Goal: Task Accomplishment & Management: Manage account settings

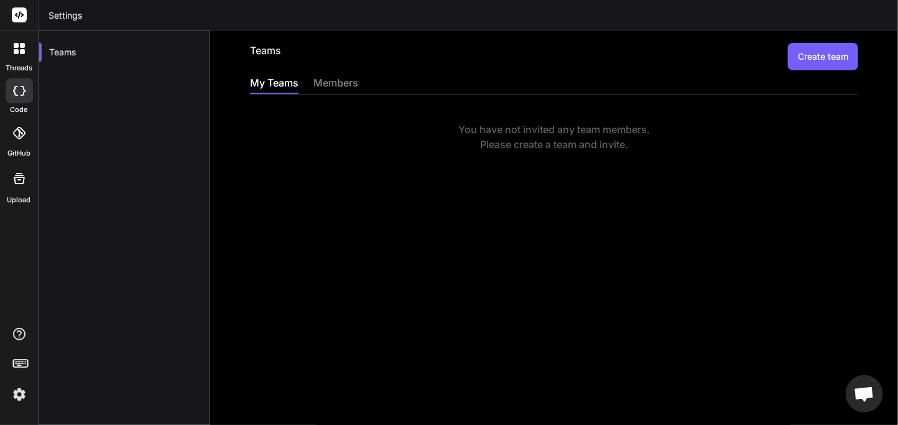
click at [818, 50] on button "Create team" at bounding box center [823, 56] width 70 height 27
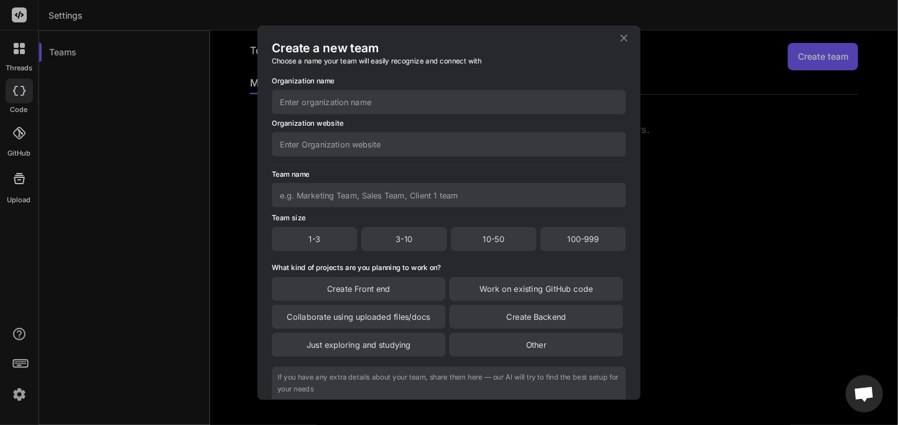
click at [750, 100] on div "Create a new team Choose a name your team will easily recognize and connect wit…" at bounding box center [449, 212] width 898 height 425
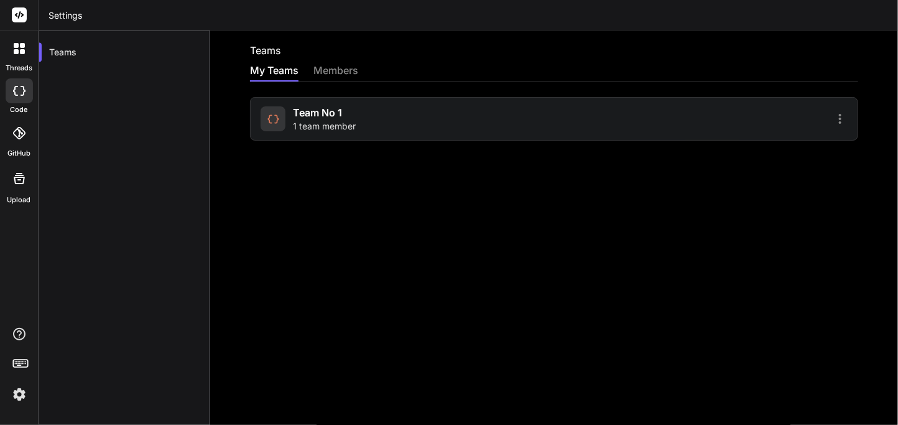
click at [331, 113] on span "Team No 1" at bounding box center [317, 112] width 49 height 15
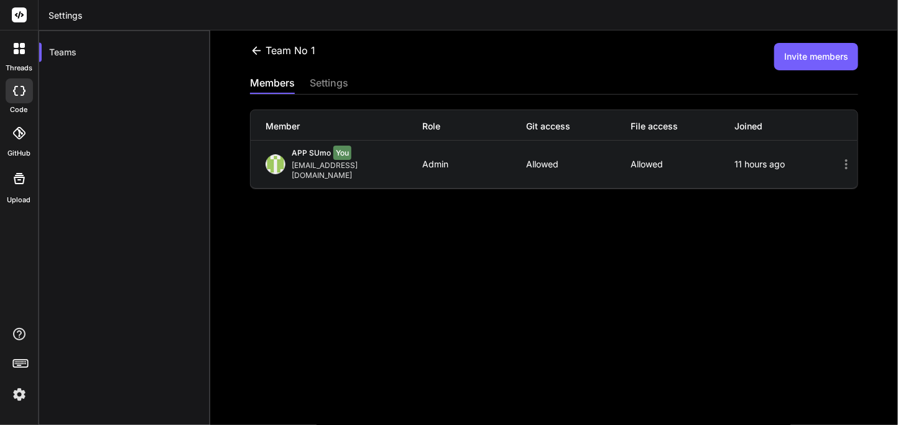
click at [807, 62] on button "Invite members" at bounding box center [816, 56] width 84 height 27
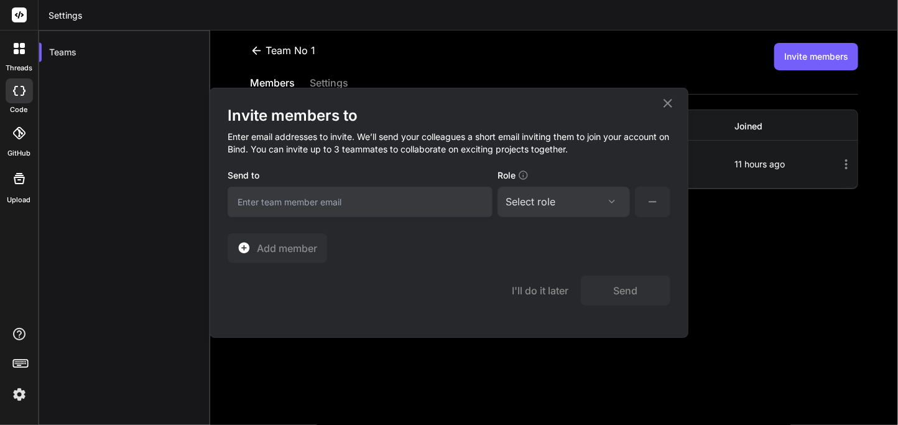
click at [584, 195] on div "Select role" at bounding box center [564, 201] width 116 height 15
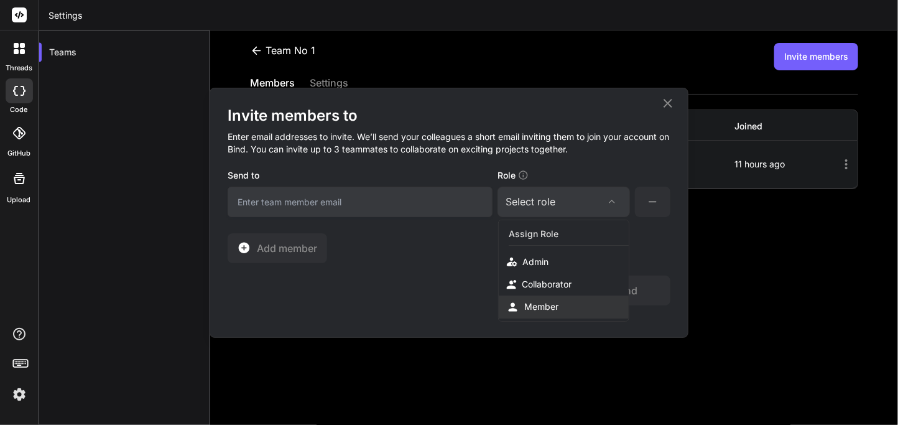
click at [530, 307] on div "Member" at bounding box center [541, 306] width 34 height 12
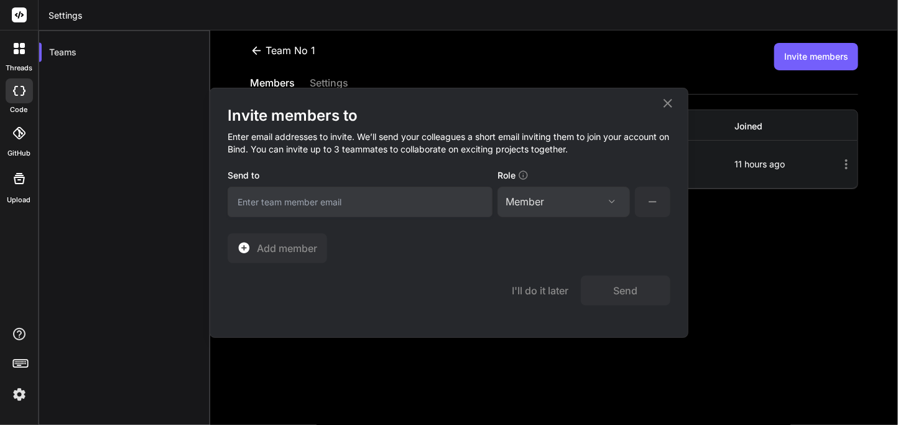
click at [544, 205] on div "Member" at bounding box center [525, 201] width 39 height 15
click at [535, 282] on div "Collaborator" at bounding box center [547, 284] width 50 height 12
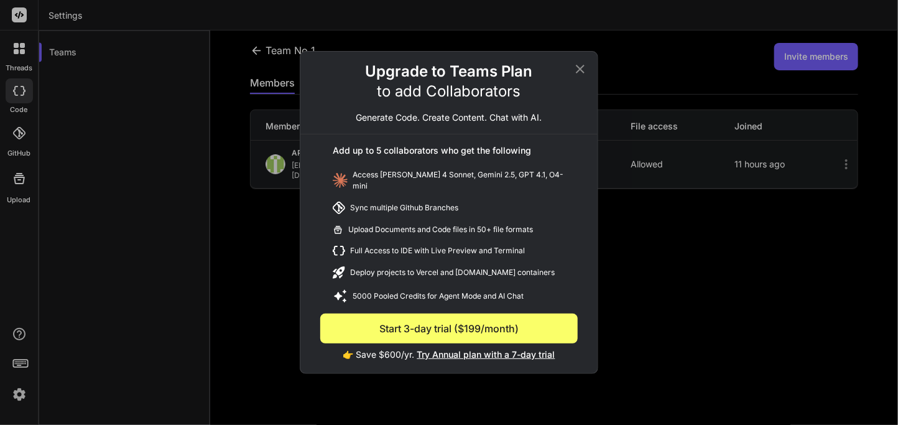
click at [452, 349] on span "Try Annual plan with a 7-day trial" at bounding box center [486, 354] width 138 height 11
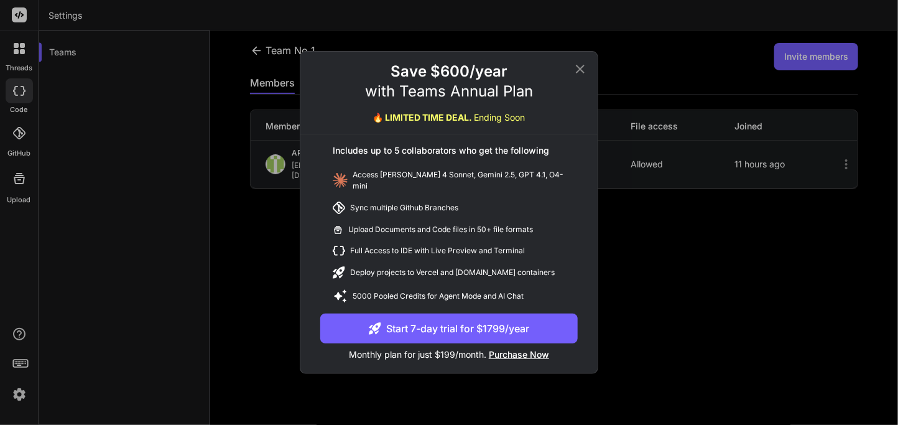
click at [446, 325] on button "Start 7-day trial for $1799/year" at bounding box center [449, 329] width 258 height 30
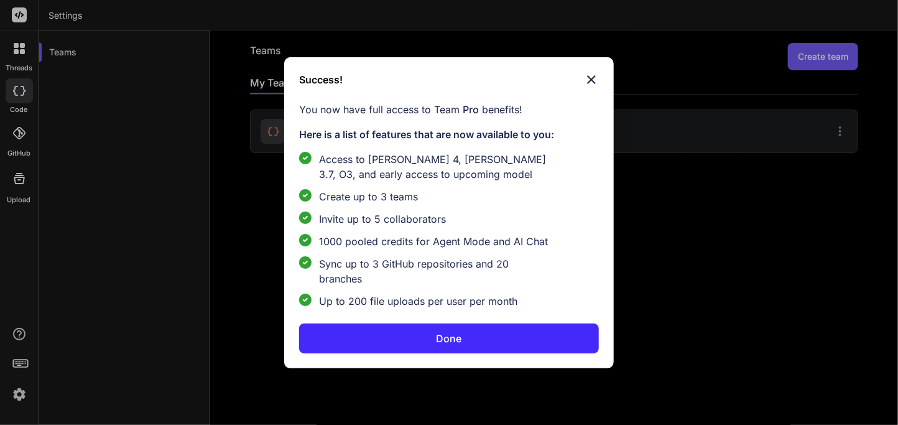
click at [401, 330] on button "Done" at bounding box center [448, 338] width 299 height 30
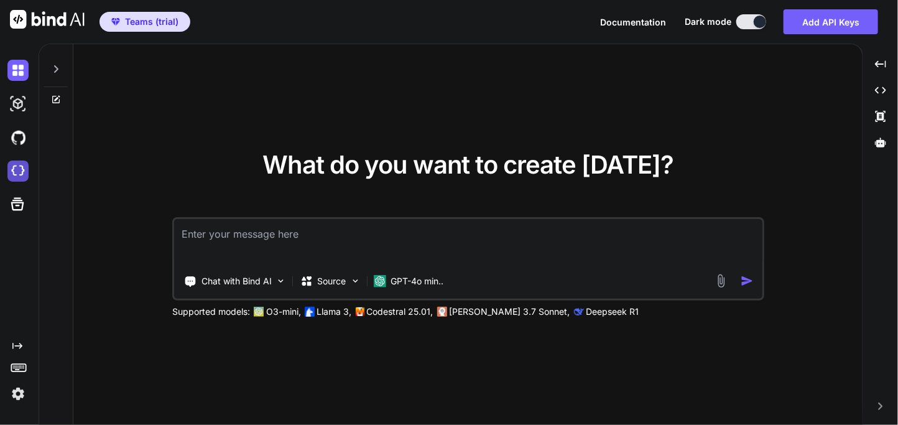
type textarea "x"
click at [11, 173] on img at bounding box center [17, 170] width 21 height 21
click at [107, 27] on span "Teams (trial)" at bounding box center [144, 22] width 77 height 12
click at [139, 26] on span "Teams (trial)" at bounding box center [151, 22] width 53 height 12
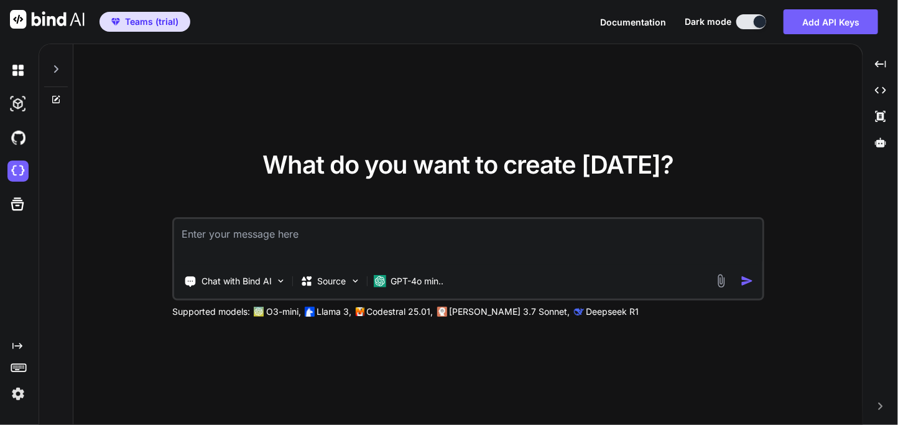
click at [139, 26] on span "Teams (trial)" at bounding box center [151, 22] width 53 height 12
click at [21, 390] on img at bounding box center [17, 393] width 21 height 21
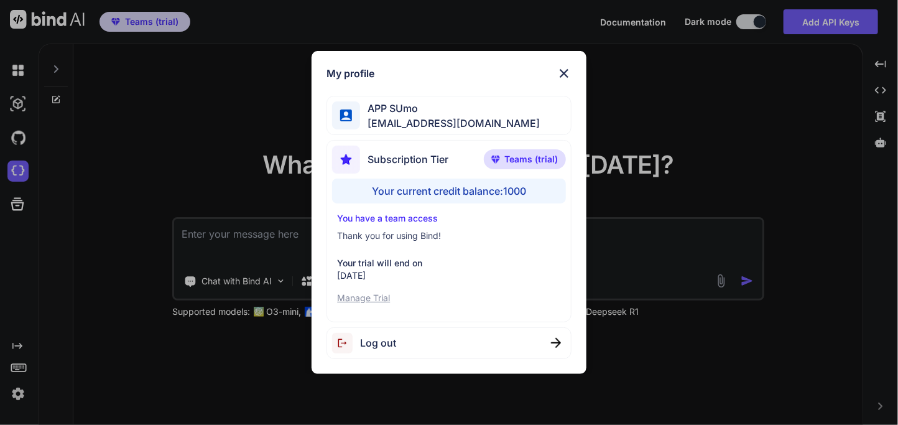
click at [366, 299] on p "Manage Trial" at bounding box center [448, 298] width 223 height 12
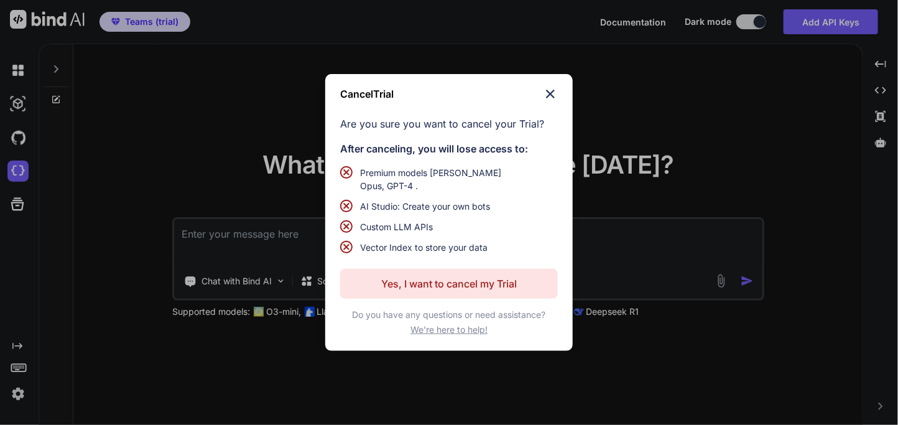
click at [443, 277] on p "Yes, I want to cancel my Trial" at bounding box center [449, 283] width 136 height 15
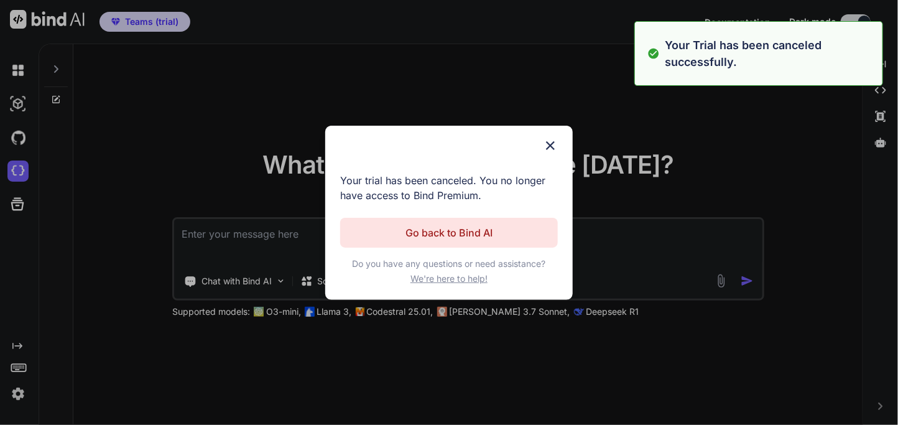
click at [445, 233] on p "Go back to Bind AI" at bounding box center [449, 232] width 87 height 15
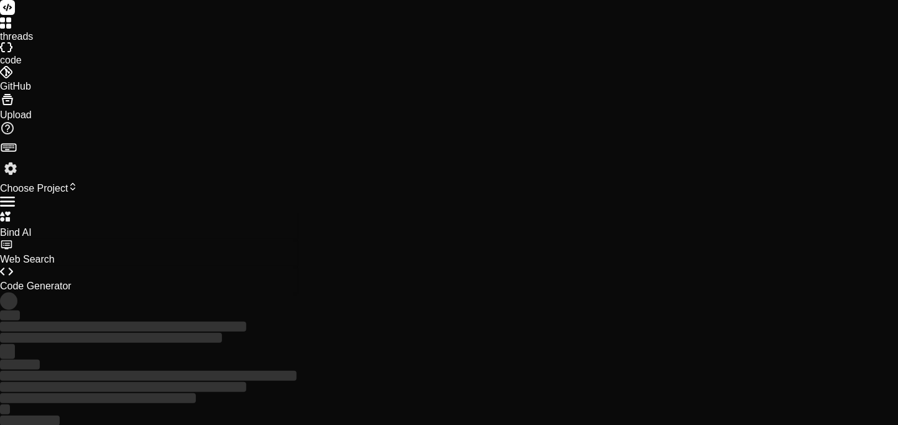
type textarea "x"
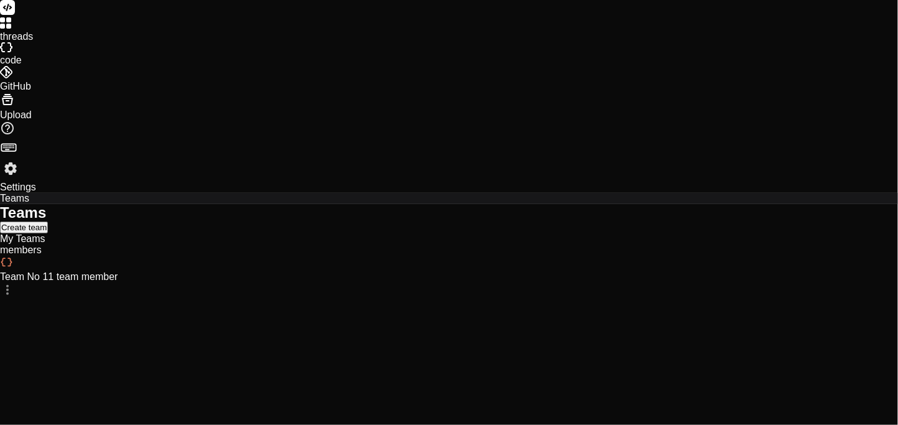
click at [414, 256] on div "Team No 1 1 team member" at bounding box center [449, 269] width 898 height 27
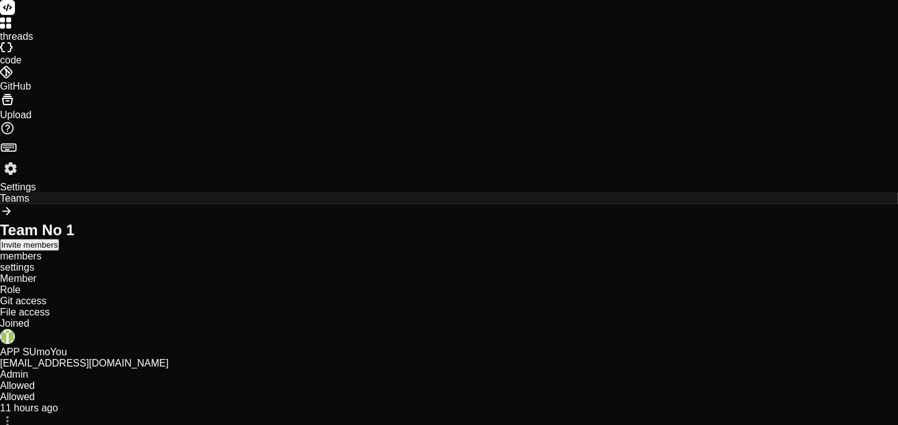
click at [59, 239] on button "Invite members" at bounding box center [29, 245] width 59 height 12
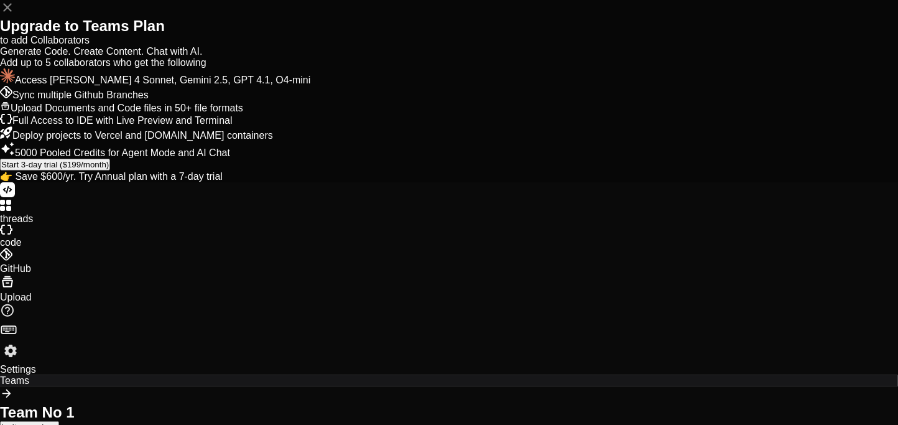
click at [223, 182] on span "Try Annual plan with a 7-day trial" at bounding box center [150, 176] width 144 height 11
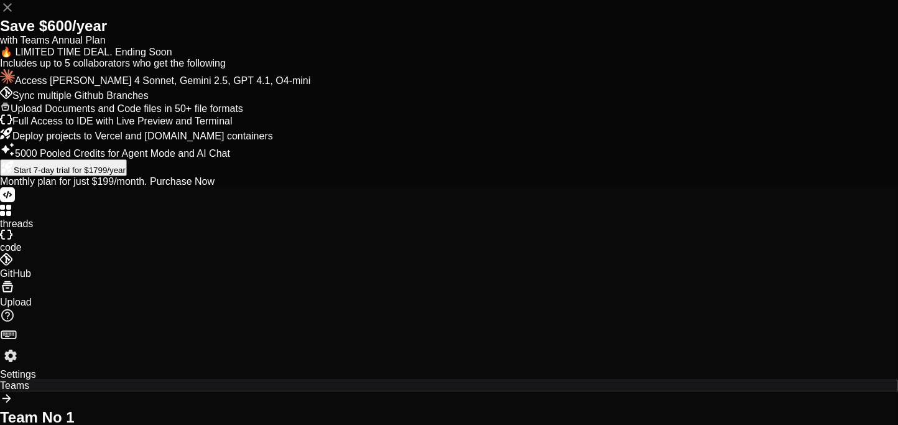
click at [215, 187] on span "Purchase Now" at bounding box center [182, 181] width 65 height 11
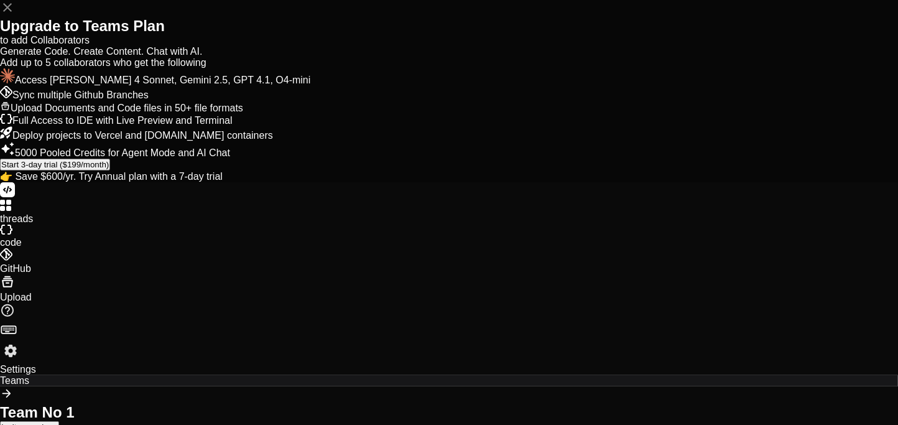
click at [110, 170] on button "Start 3-day trial ($199/month)" at bounding box center [55, 165] width 110 height 12
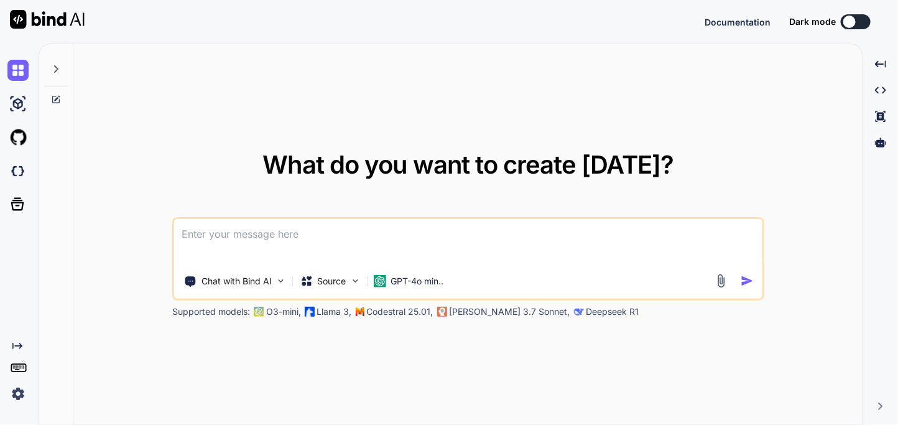
click at [21, 391] on img at bounding box center [17, 393] width 21 height 21
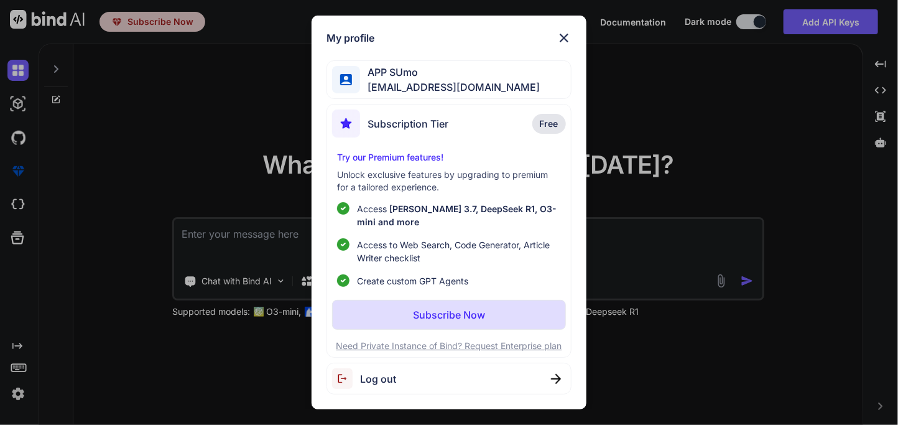
click at [567, 39] on img at bounding box center [564, 37] width 15 height 15
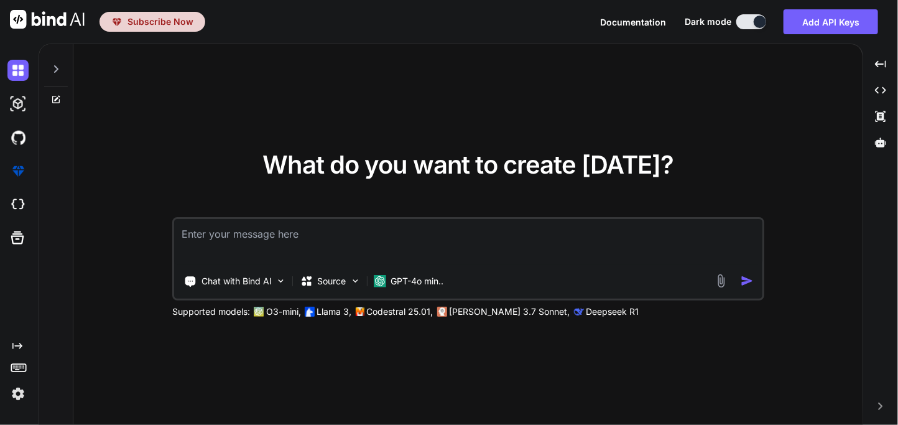
click at [151, 16] on span "Subscribe Now" at bounding box center [161, 22] width 66 height 12
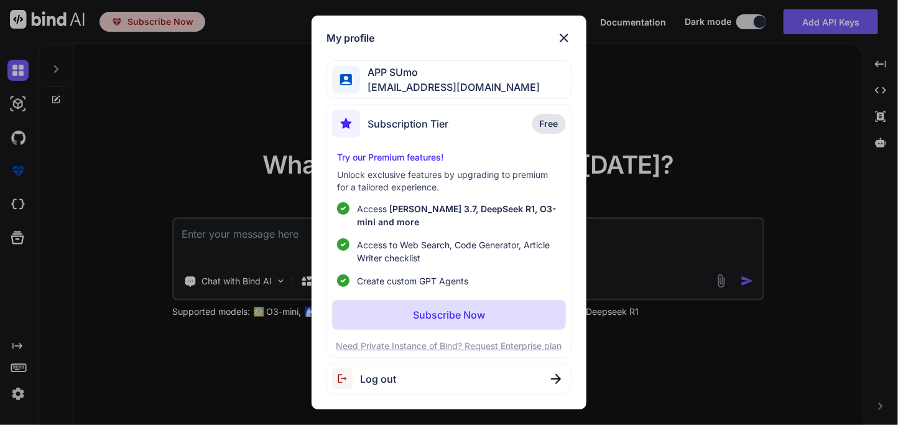
type textarea "x"
click at [437, 305] on button "Subscribe Now" at bounding box center [448, 315] width 233 height 30
click at [457, 313] on p "Subscribe Now" at bounding box center [449, 314] width 72 height 15
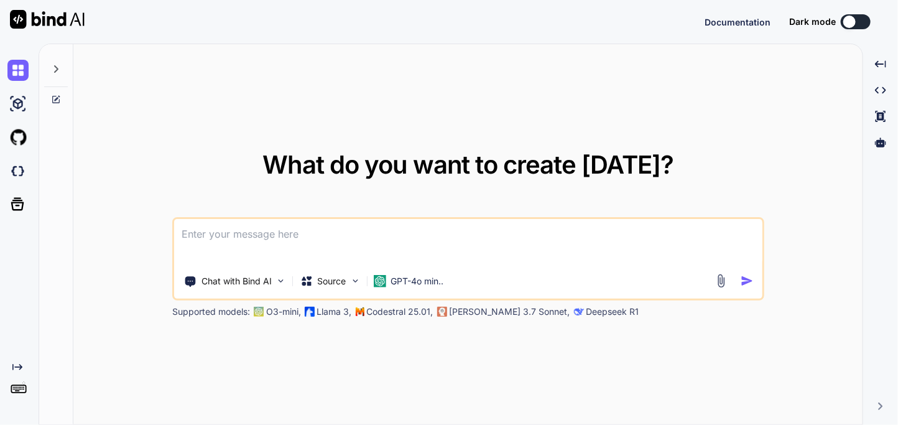
type textarea "x"
click at [29, 169] on div at bounding box center [20, 170] width 26 height 21
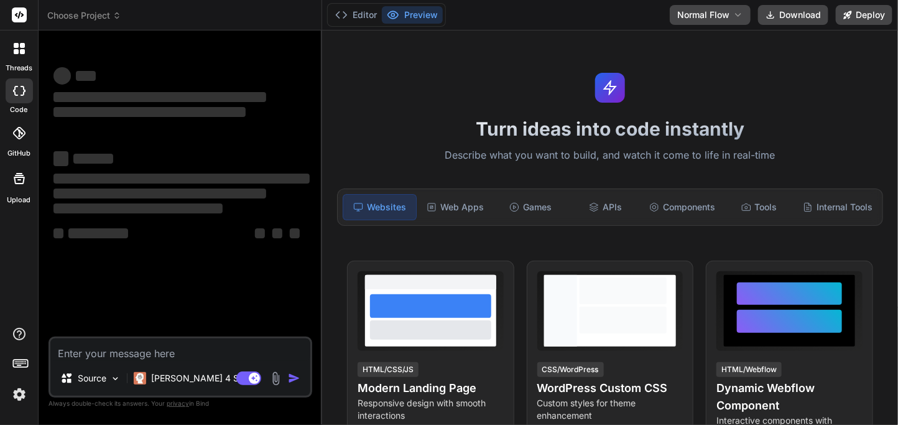
click at [626, 14] on div "Editor Preview Disabled until preview for your project is generated Normal Flow…" at bounding box center [610, 15] width 576 height 30
type textarea "x"
click at [626, 14] on button "Manage Teams" at bounding box center [623, 15] width 78 height 20
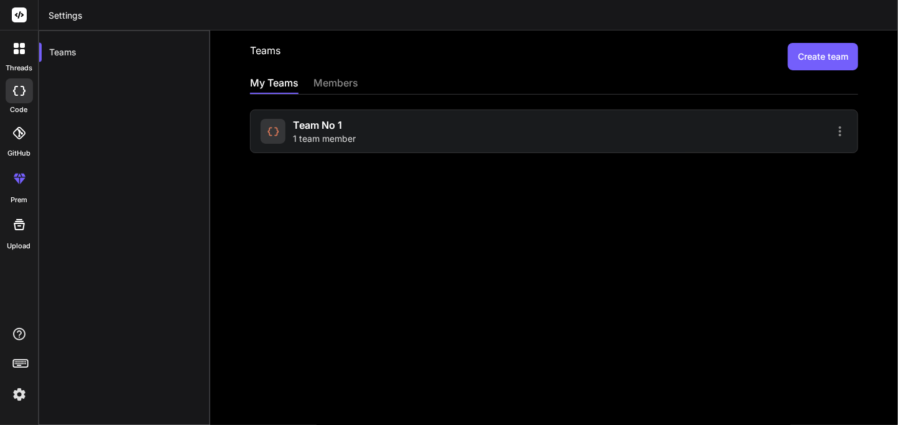
click at [343, 133] on span "1 team member" at bounding box center [324, 139] width 63 height 12
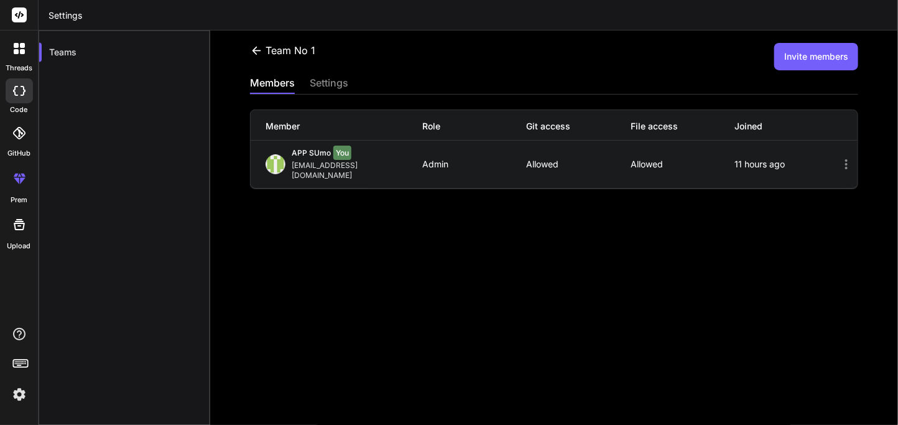
click at [786, 57] on button "Invite members" at bounding box center [816, 56] width 84 height 27
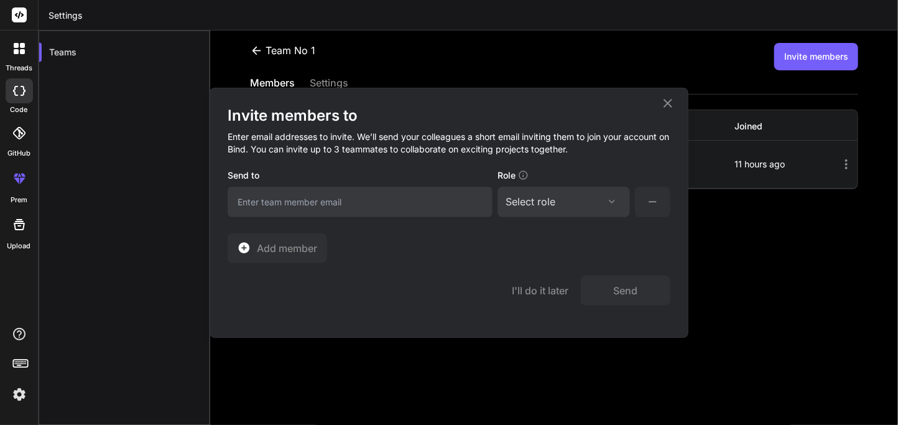
click at [579, 208] on div "Select role" at bounding box center [564, 201] width 116 height 15
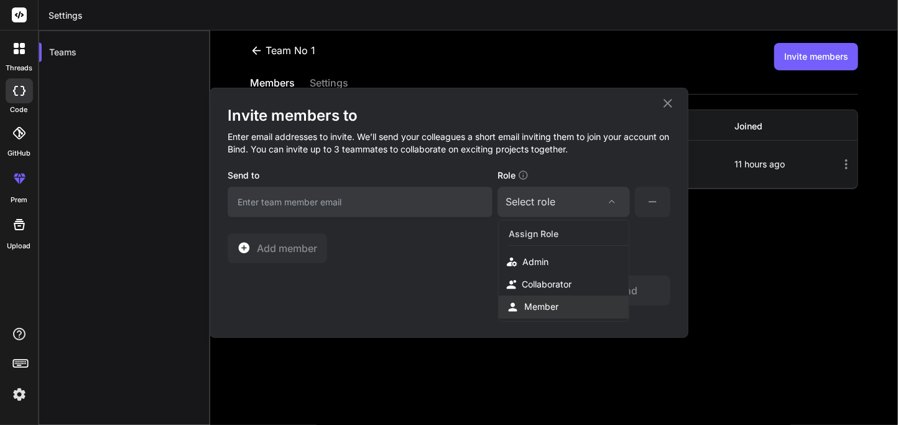
click at [542, 295] on div "Member" at bounding box center [564, 306] width 130 height 23
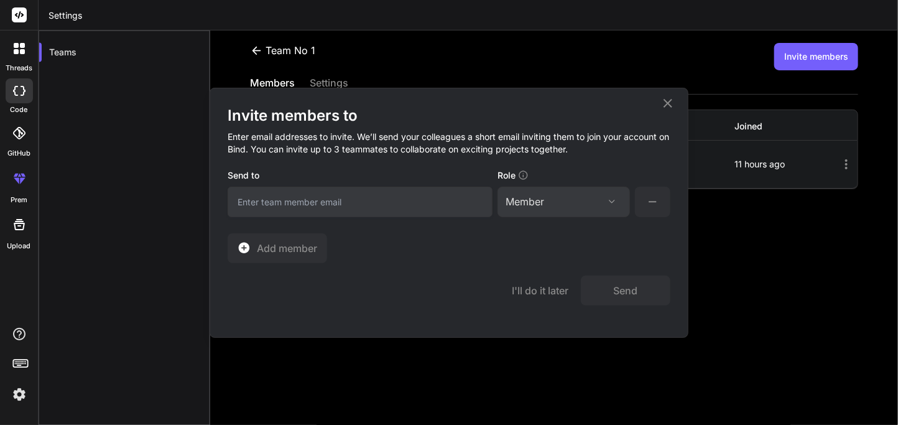
click at [549, 205] on div "Member" at bounding box center [564, 201] width 116 height 15
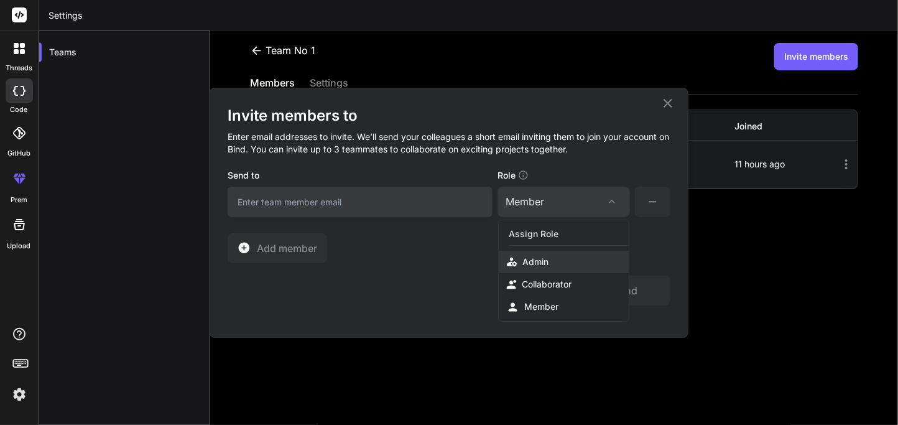
click at [537, 257] on div "Admin" at bounding box center [536, 262] width 26 height 12
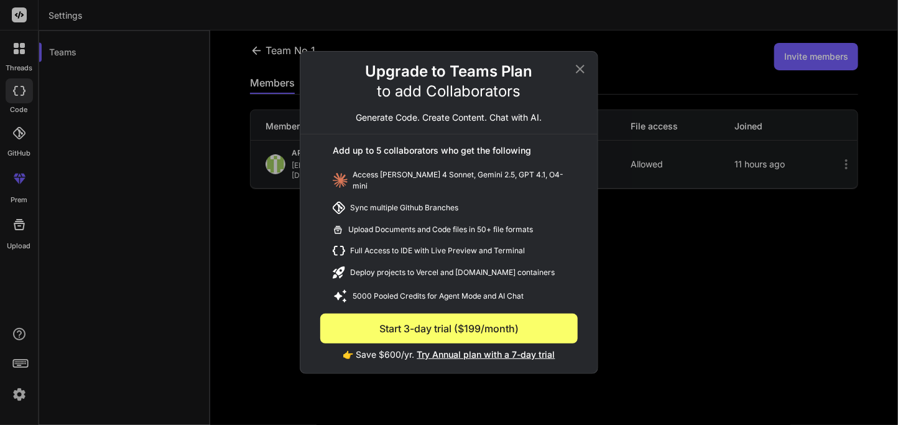
click at [581, 73] on icon at bounding box center [580, 69] width 9 height 9
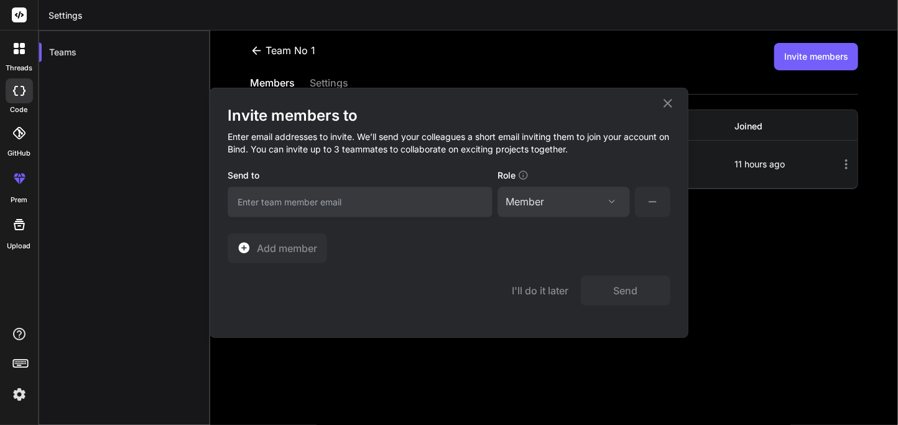
click at [552, 192] on div "Member Assign Role Admin Collaborator Member" at bounding box center [564, 202] width 133 height 30
click at [550, 197] on div "Member" at bounding box center [564, 201] width 116 height 15
click at [536, 278] on div "Collaborator" at bounding box center [547, 284] width 50 height 12
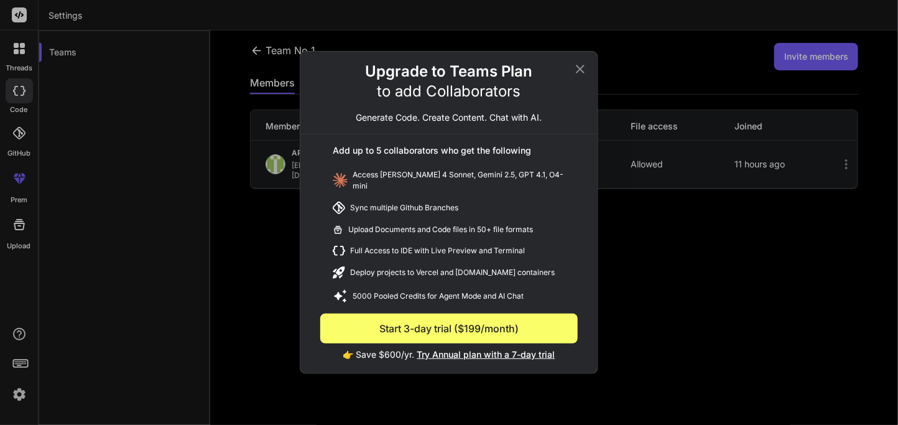
click at [459, 352] on span "Try Annual plan with a 7-day trial" at bounding box center [486, 354] width 138 height 11
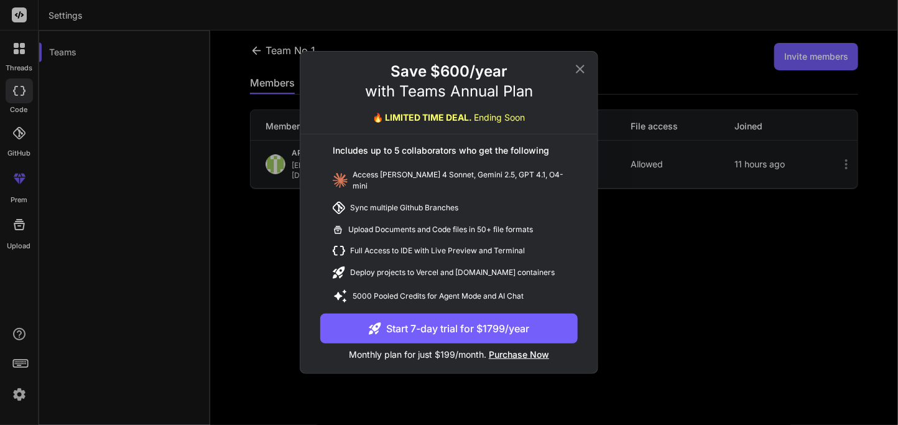
click at [463, 335] on button "Start 7-day trial for $1799/year" at bounding box center [449, 329] width 258 height 30
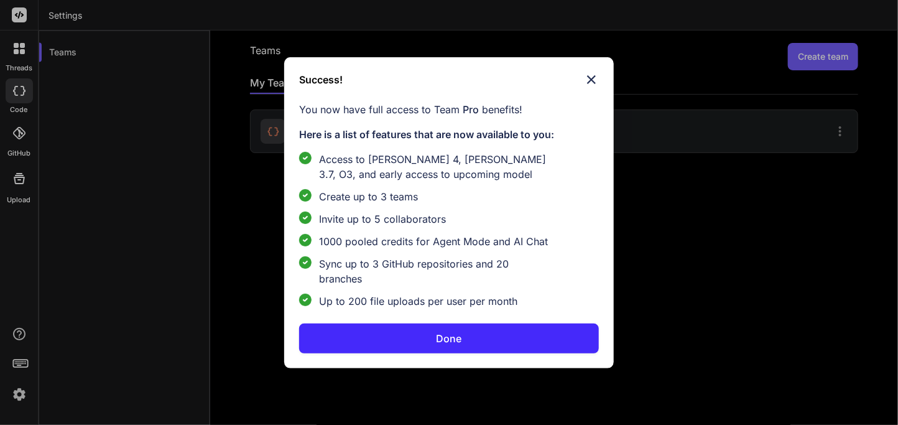
click at [493, 343] on button "Done" at bounding box center [448, 338] width 299 height 30
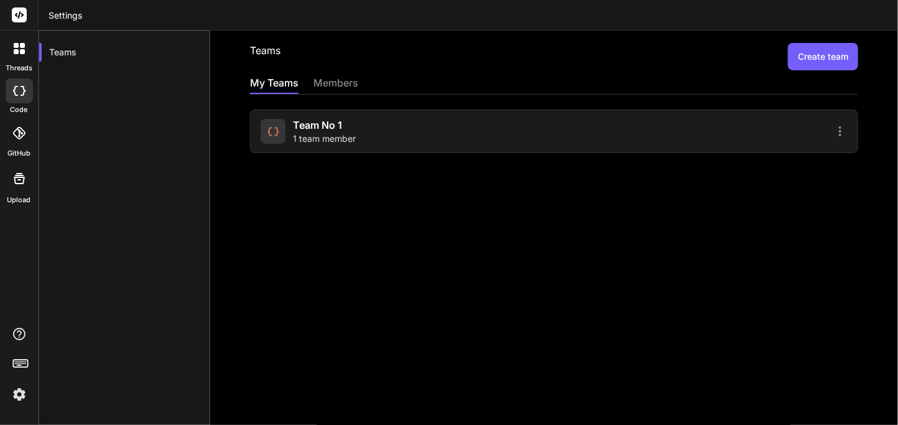
click at [322, 126] on span "Team No 1" at bounding box center [317, 125] width 49 height 15
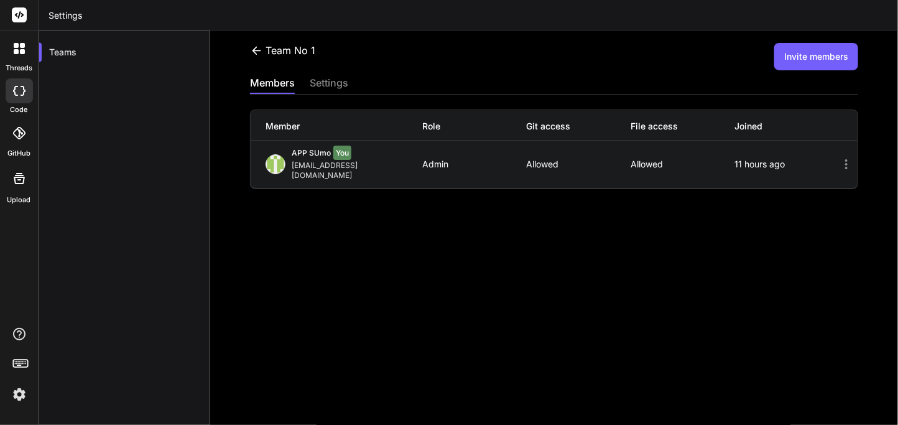
click at [798, 52] on button "Invite members" at bounding box center [816, 56] width 84 height 27
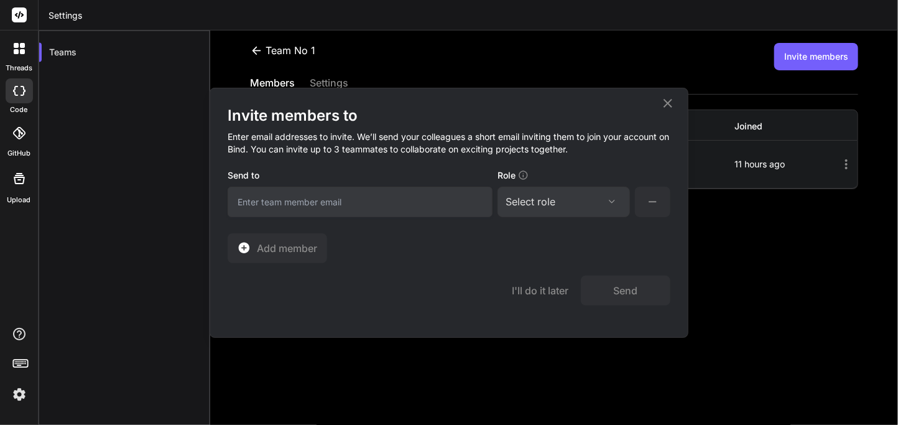
click at [556, 208] on div "Select role" at bounding box center [531, 201] width 50 height 15
click at [528, 287] on div "Collaborator" at bounding box center [547, 284] width 50 height 12
click at [392, 198] on input "email" at bounding box center [360, 202] width 265 height 30
click at [409, 193] on input "email" at bounding box center [360, 202] width 265 height 30
type input "appsumo_121@yopmail.com"
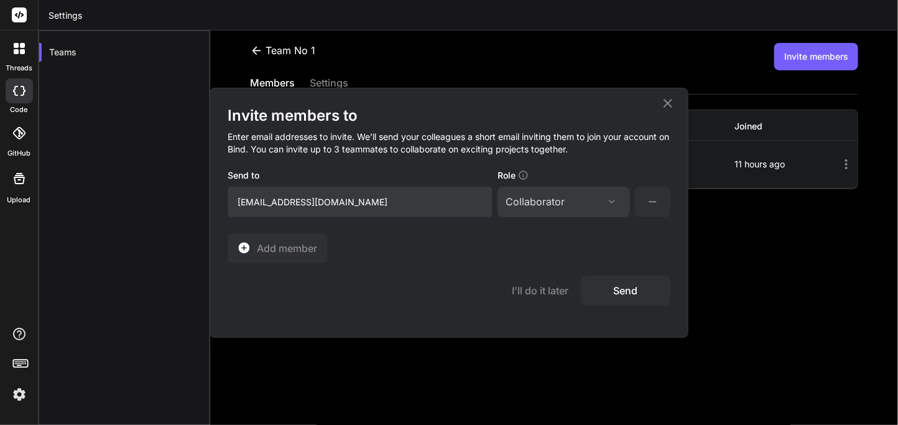
click at [612, 296] on button "Send" at bounding box center [626, 291] width 90 height 30
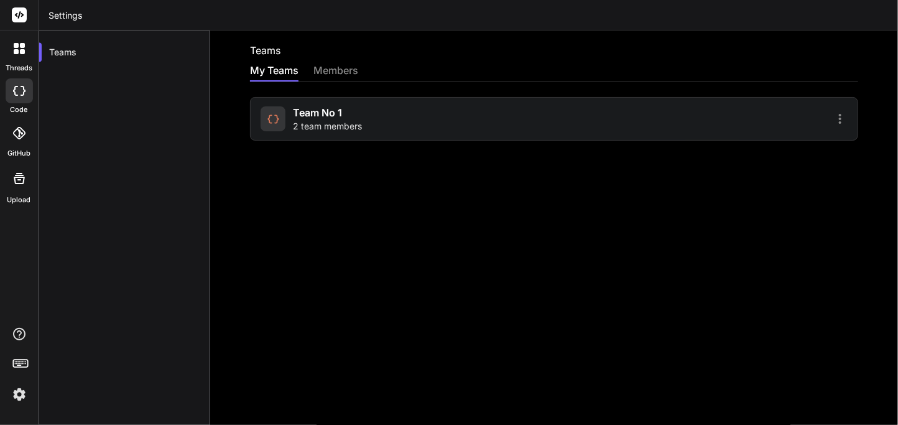
click at [394, 116] on div "Team No 1 2 team members" at bounding box center [406, 118] width 290 height 27
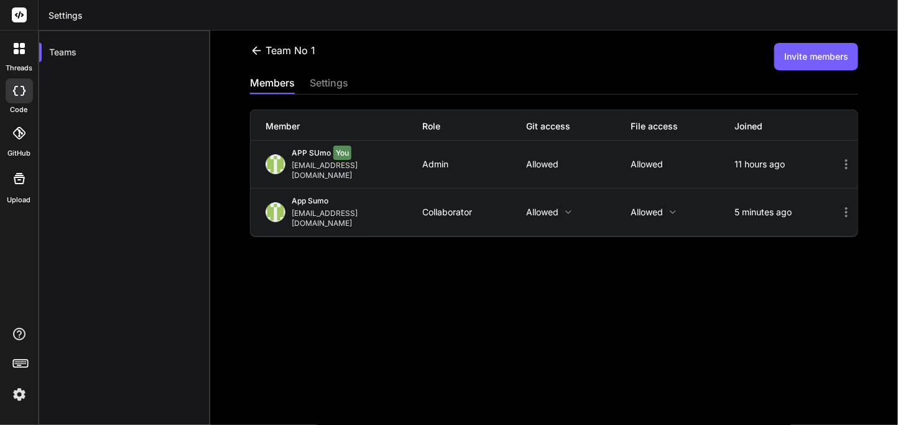
click at [29, 393] on img at bounding box center [19, 394] width 21 height 21
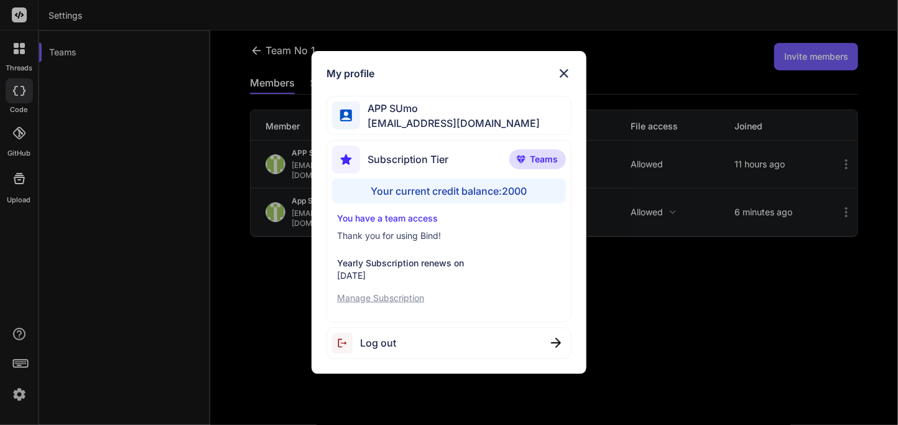
click at [569, 67] on img at bounding box center [564, 73] width 15 height 15
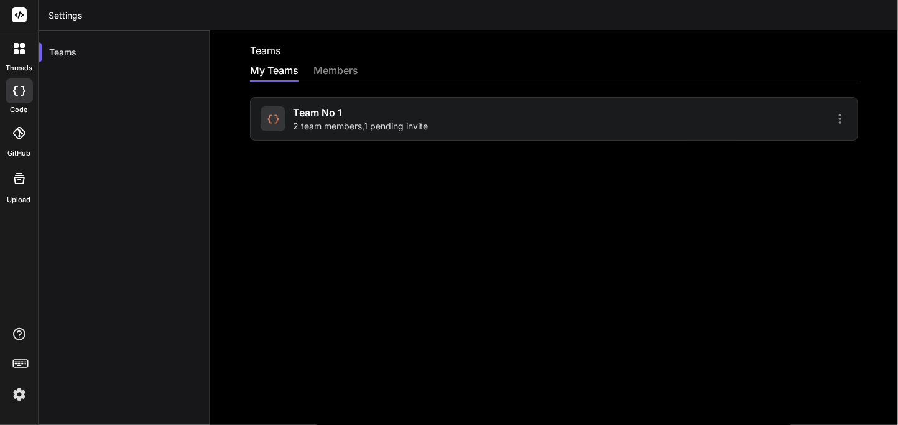
click at [352, 114] on div "Team No 1 2 team members , 1 pending invite" at bounding box center [360, 118] width 135 height 27
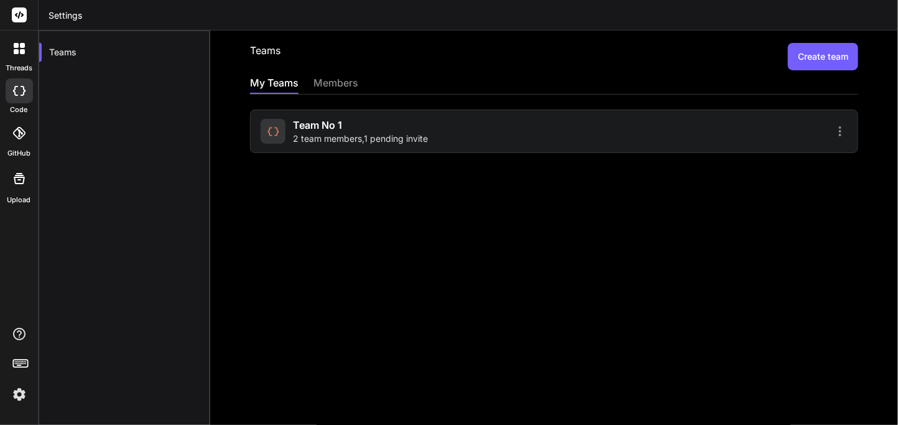
click at [345, 129] on div "Team No 1 2 team members , 1 pending invite" at bounding box center [360, 131] width 135 height 27
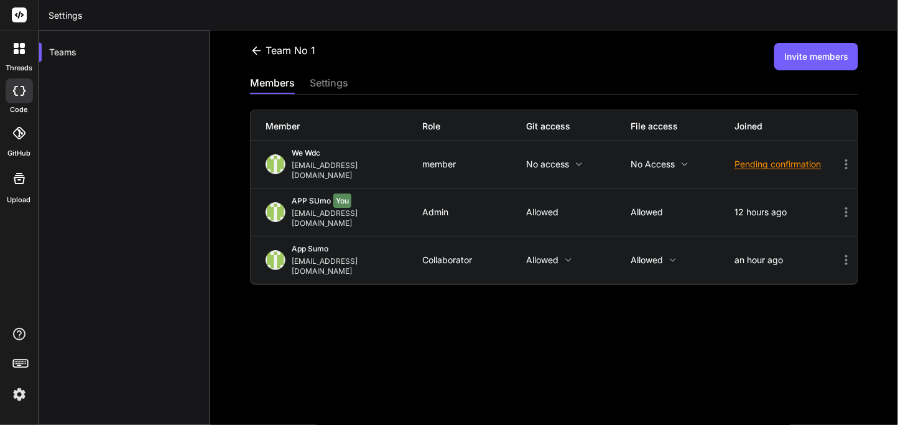
click at [839, 162] on icon at bounding box center [846, 164] width 15 height 15
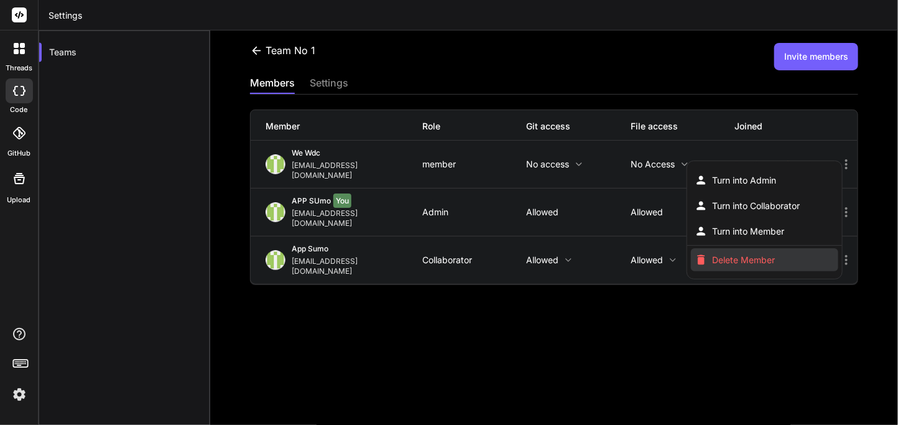
click at [729, 254] on span "Delete Member" at bounding box center [744, 260] width 63 height 12
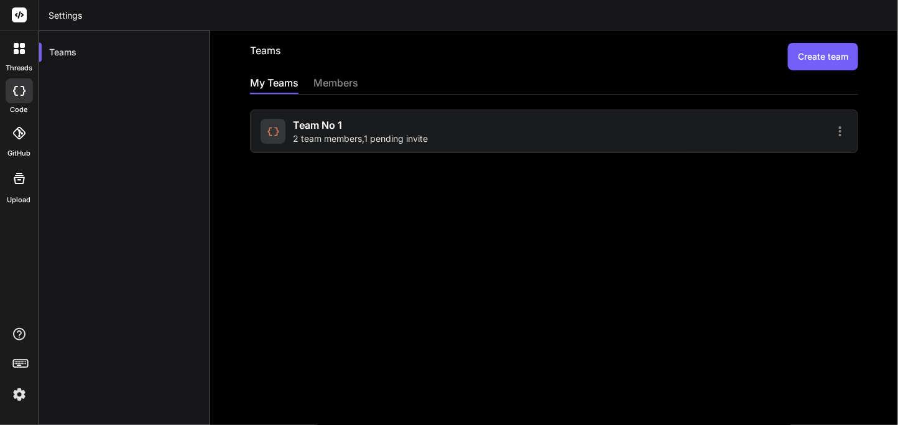
click at [323, 128] on span "Team No 1" at bounding box center [317, 125] width 49 height 15
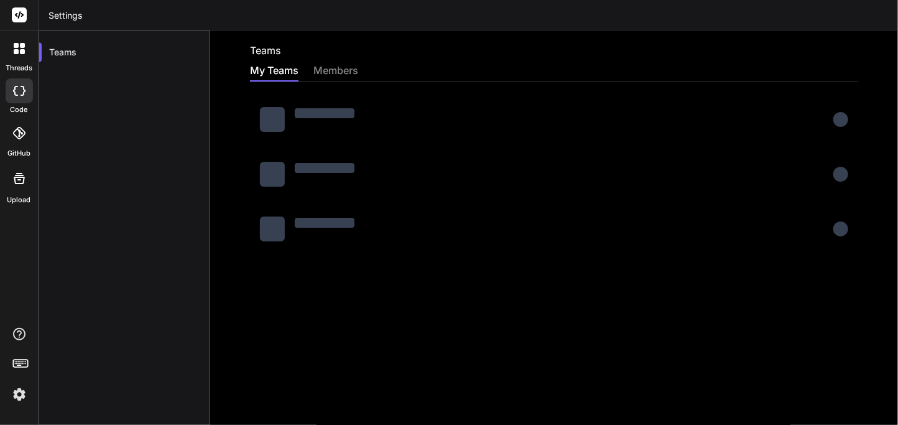
click at [479, 79] on div "My Teams members" at bounding box center [554, 72] width 608 height 19
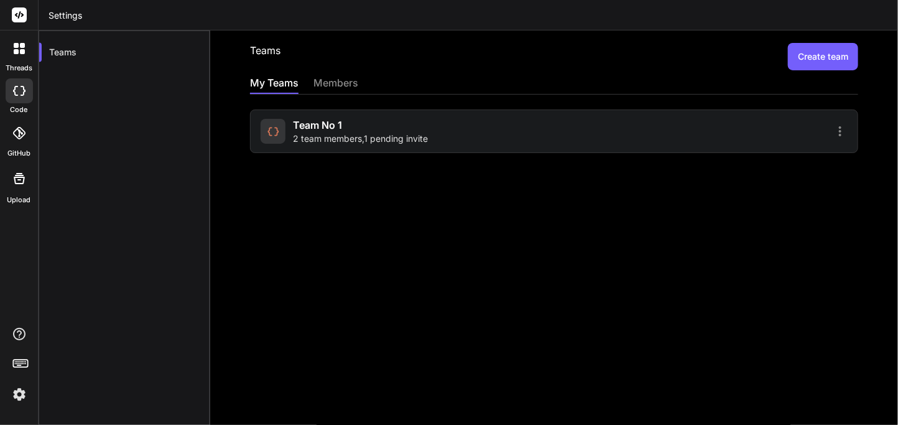
click at [406, 128] on div "Team No 1 2 team members , 1 pending invite" at bounding box center [360, 131] width 135 height 27
click at [7, 100] on div at bounding box center [19, 90] width 27 height 25
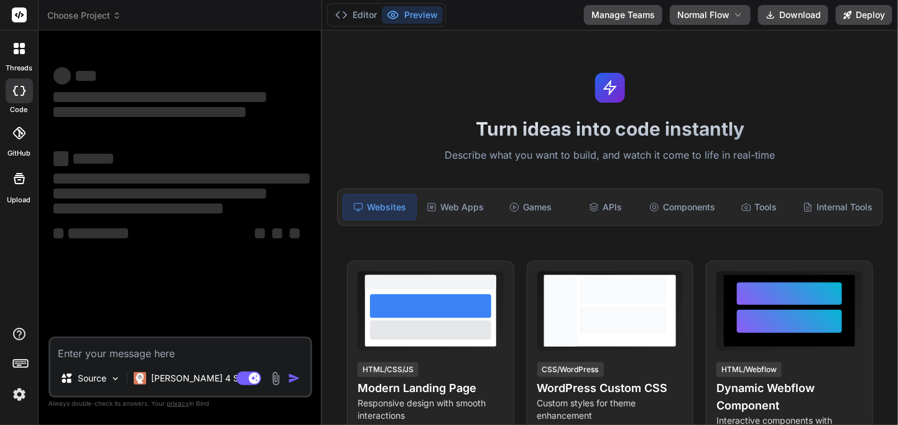
click at [13, 95] on icon at bounding box center [19, 91] width 12 height 10
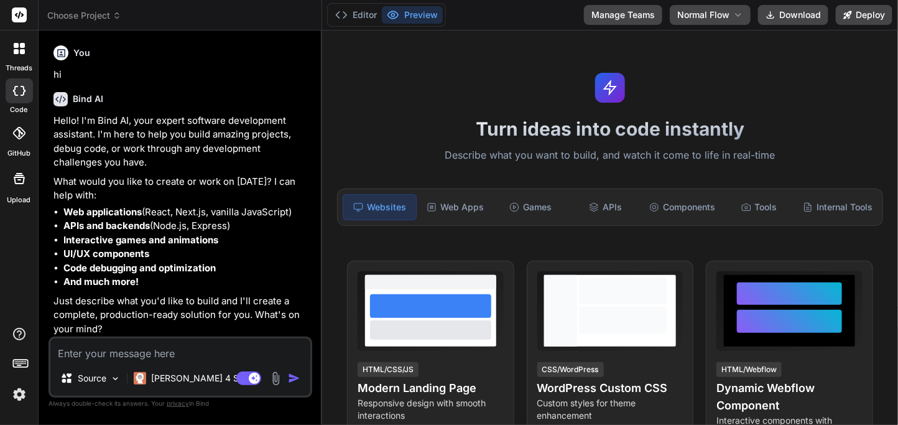
click at [19, 392] on img at bounding box center [19, 394] width 21 height 21
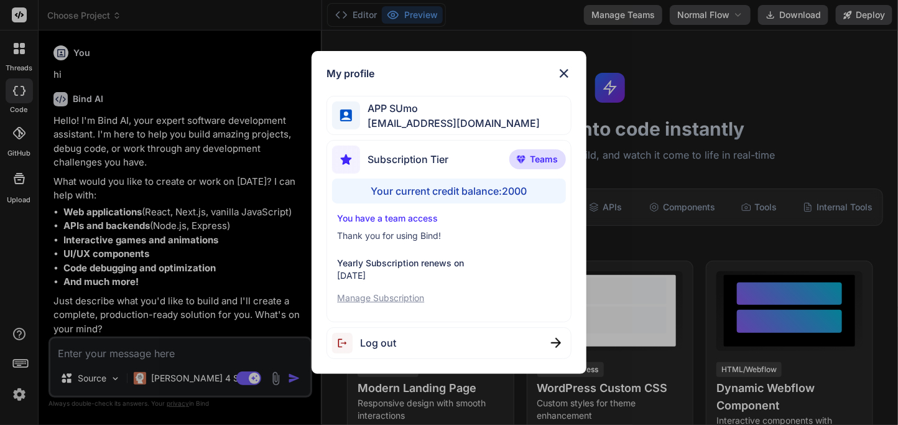
click at [19, 392] on div "My profile APP SUmo appsumo_120@yopmail.com Subscription Tier Teams Your curren…" at bounding box center [449, 212] width 898 height 425
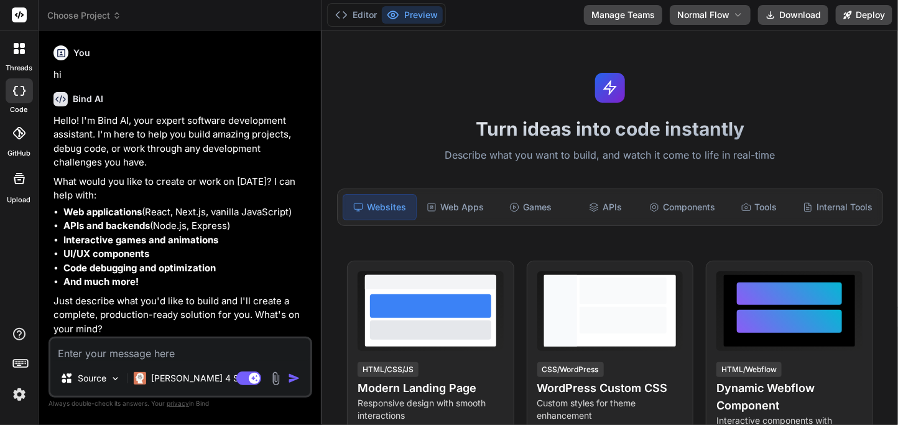
click at [116, 353] on textarea at bounding box center [180, 349] width 260 height 22
type textarea "How are you"
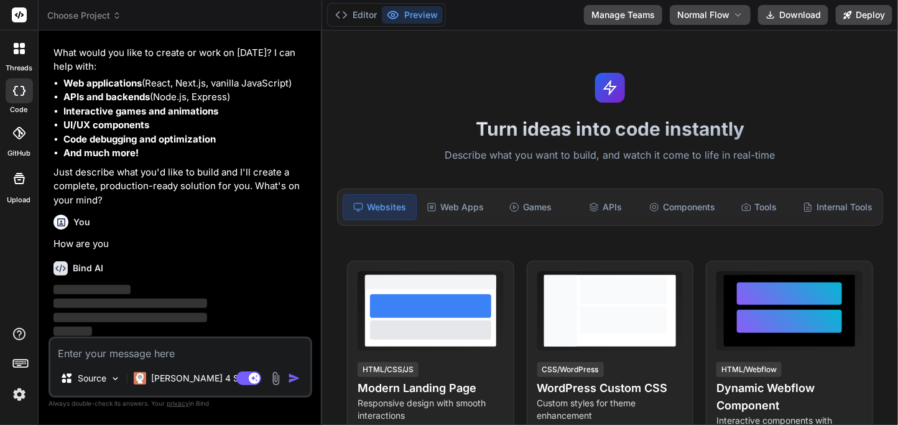
click at [22, 396] on img at bounding box center [19, 394] width 21 height 21
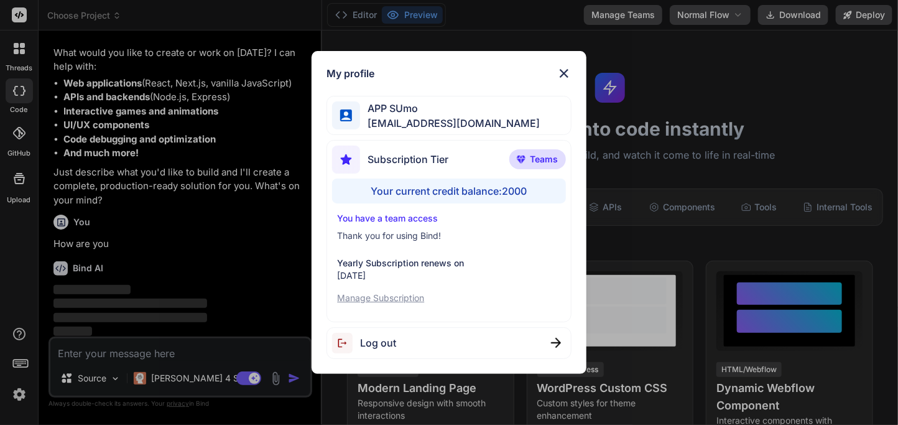
click at [126, 351] on div "My profile APP SUmo appsumo_120@yopmail.com Subscription Tier Teams Your curren…" at bounding box center [449, 212] width 898 height 425
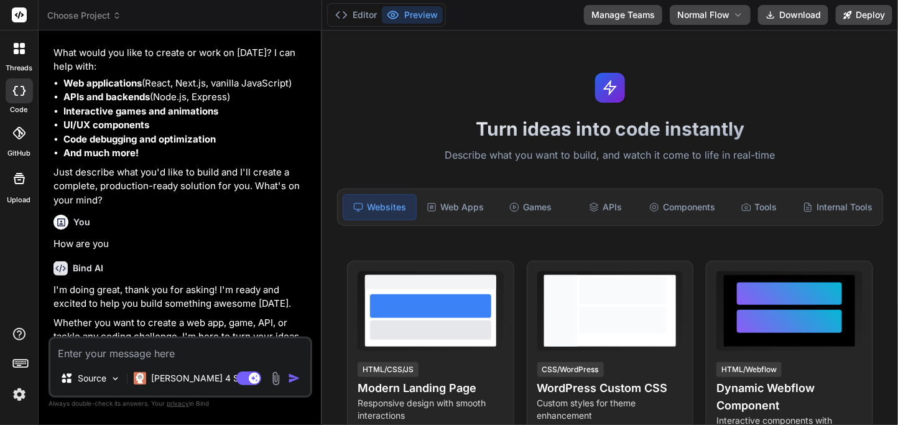
scroll to position [170, 0]
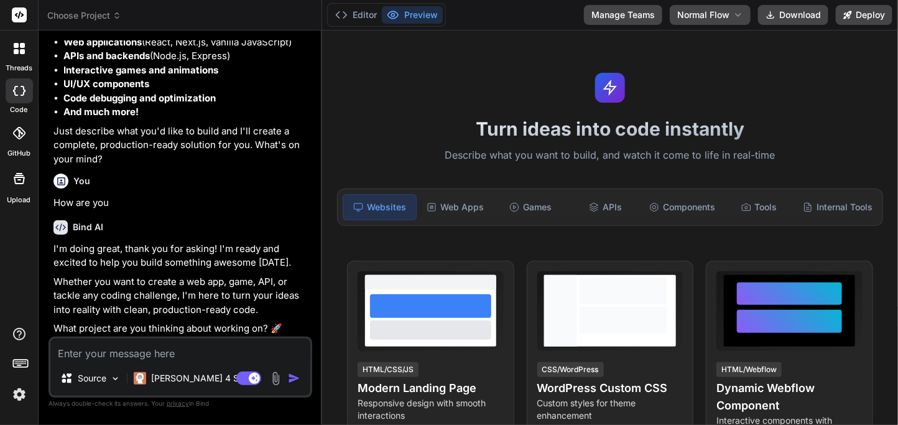
click at [22, 396] on img at bounding box center [19, 394] width 21 height 21
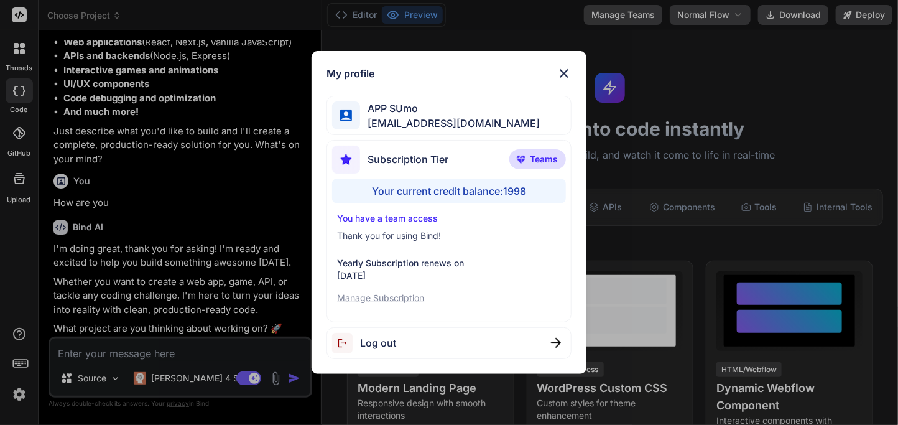
click at [565, 78] on img at bounding box center [564, 73] width 15 height 15
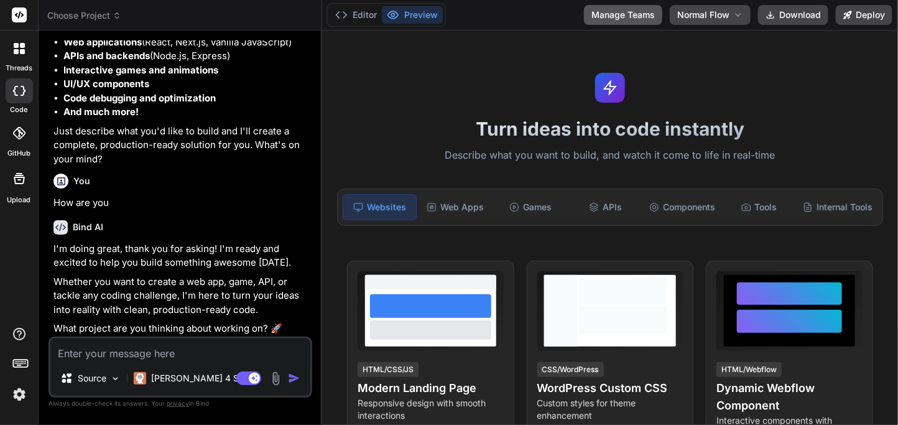
click at [635, 17] on button "Manage Teams" at bounding box center [623, 15] width 78 height 20
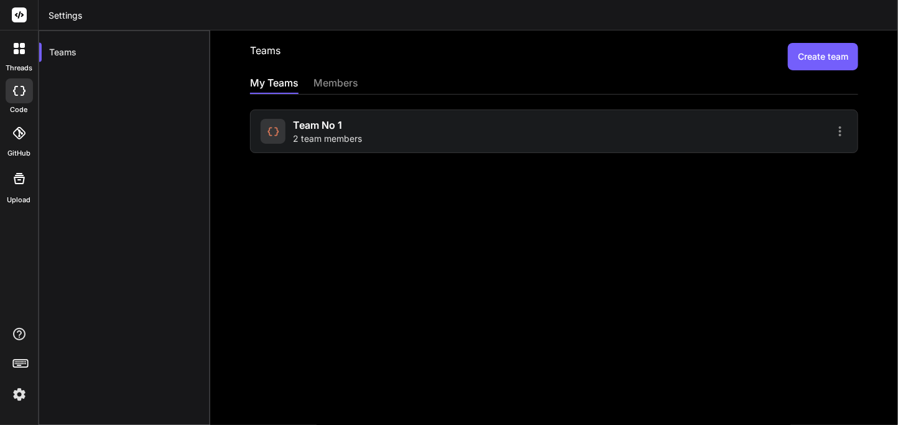
click at [16, 92] on icon at bounding box center [19, 91] width 12 height 10
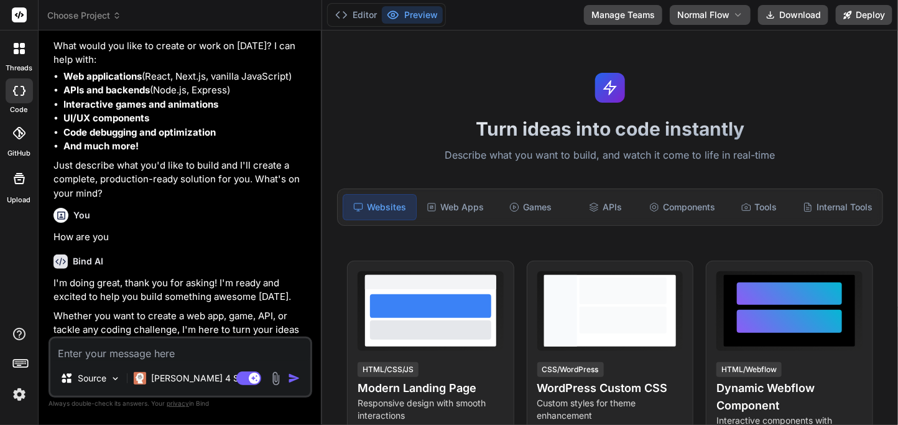
scroll to position [170, 0]
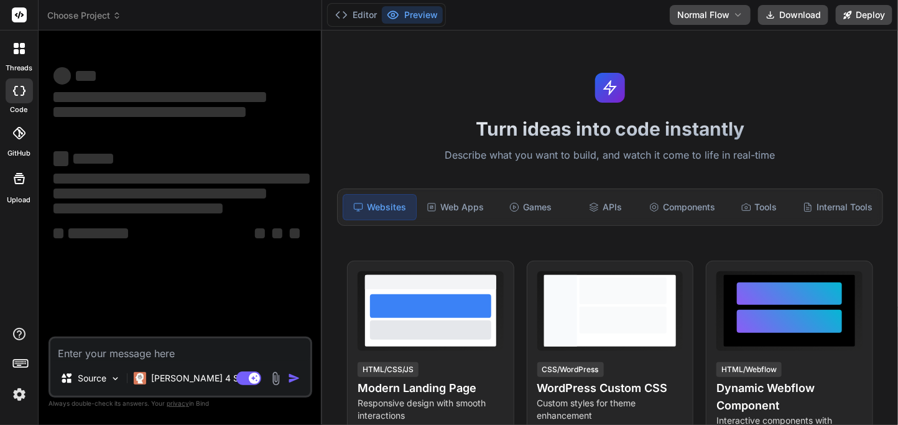
click at [19, 401] on img at bounding box center [19, 394] width 21 height 21
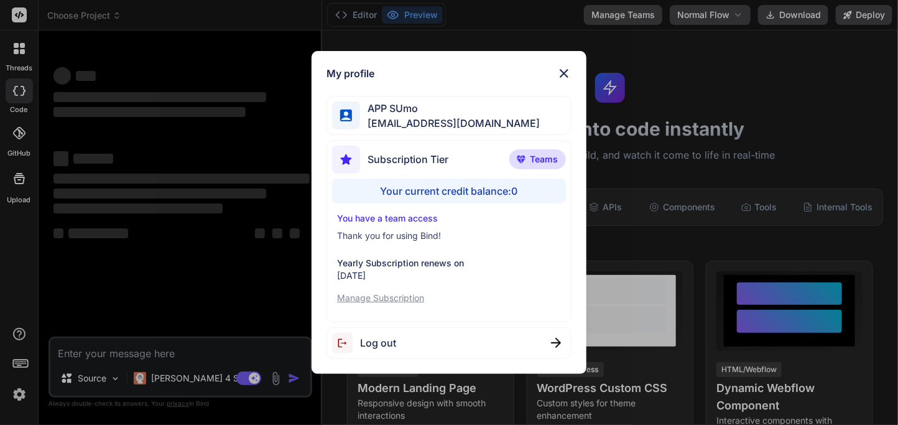
click at [567, 68] on img at bounding box center [564, 73] width 15 height 15
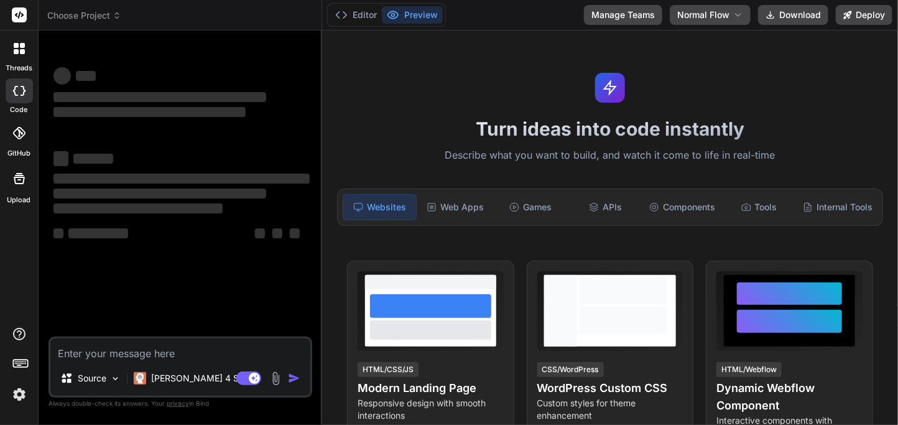
click at [110, 351] on textarea at bounding box center [180, 349] width 260 height 22
type textarea "x"
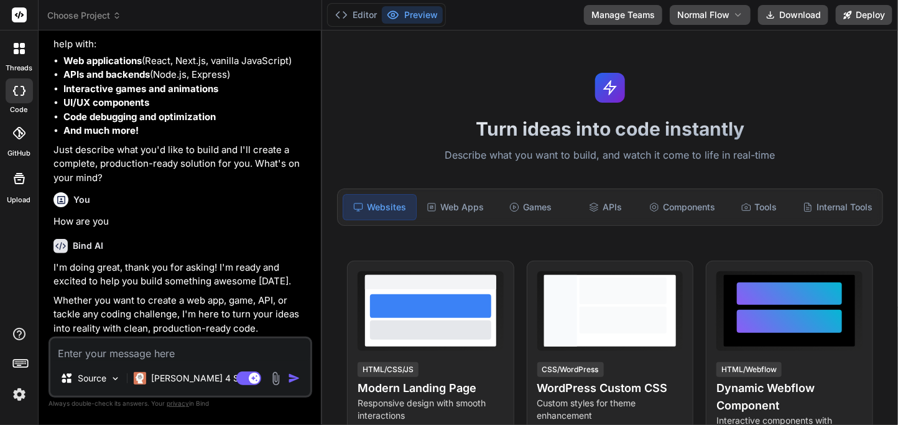
scroll to position [170, 0]
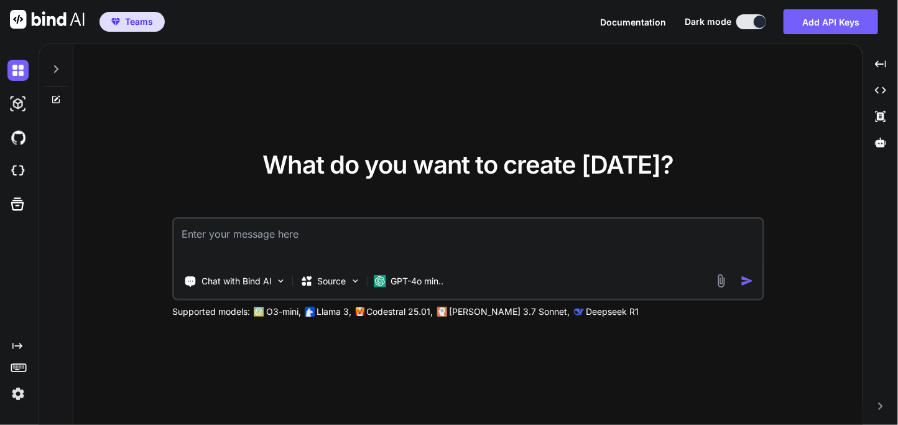
type textarea "x"
click at [16, 396] on img at bounding box center [17, 393] width 21 height 21
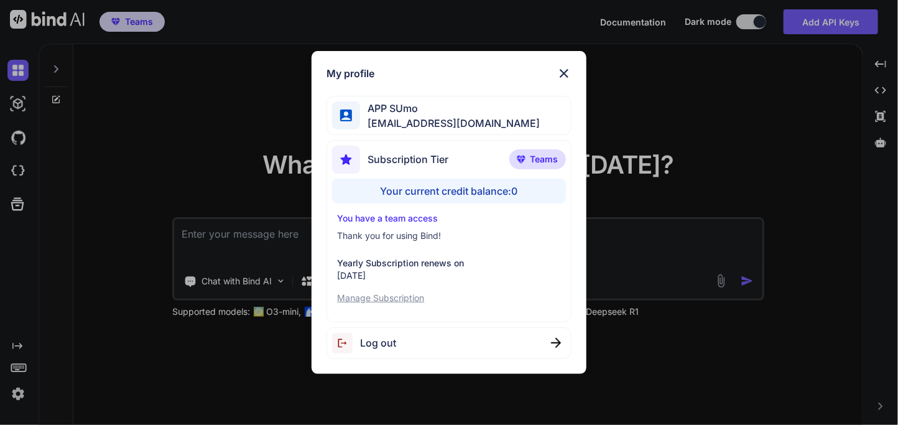
click at [16, 396] on div "My profile APP SUmo appsumo_120@yopmail.com Subscription Tier Teams Your curren…" at bounding box center [449, 212] width 898 height 425
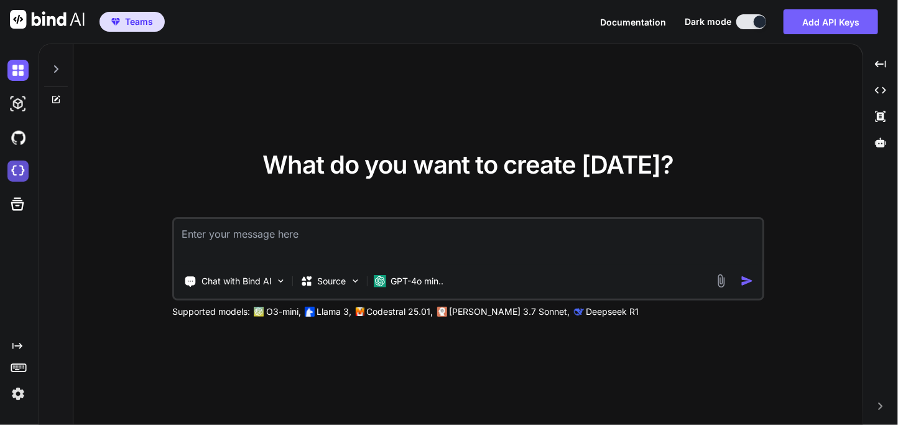
click at [11, 172] on img at bounding box center [17, 170] width 21 height 21
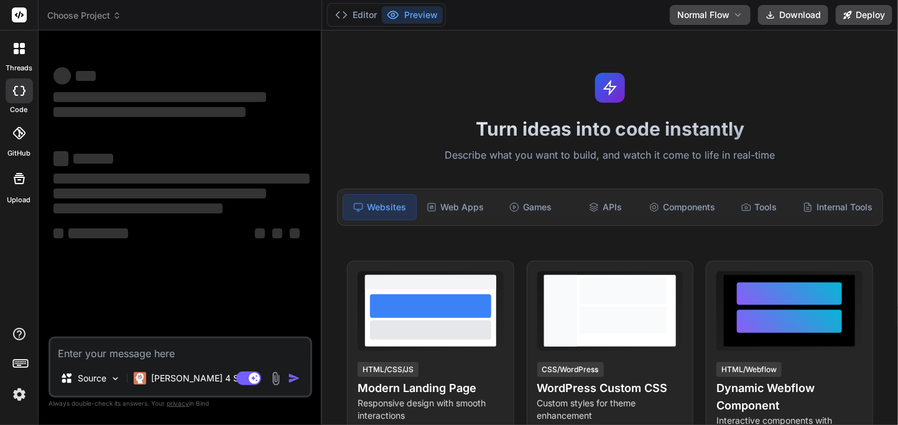
click at [121, 358] on textarea at bounding box center [180, 349] width 260 height 22
type textarea "x"
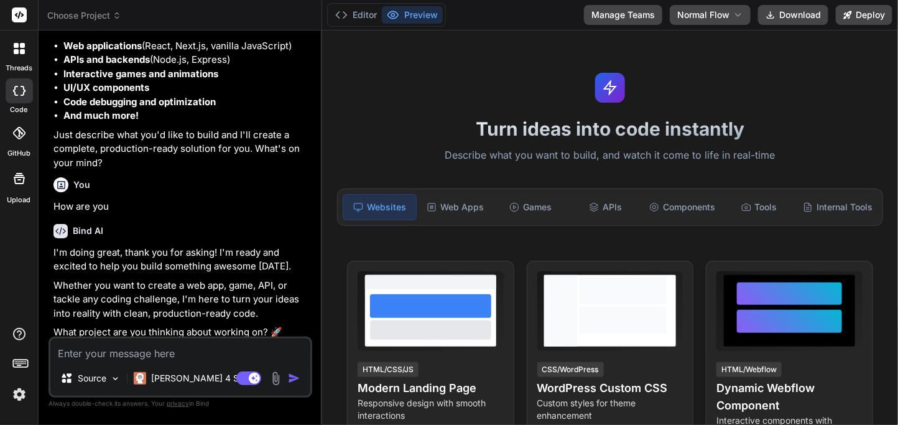
scroll to position [170, 0]
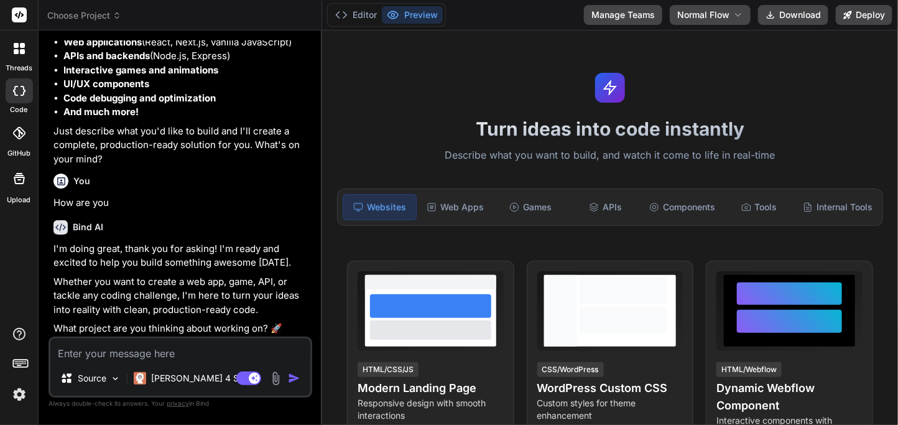
type textarea "h"
type textarea "x"
type textarea "hi"
type textarea "x"
type textarea "hi"
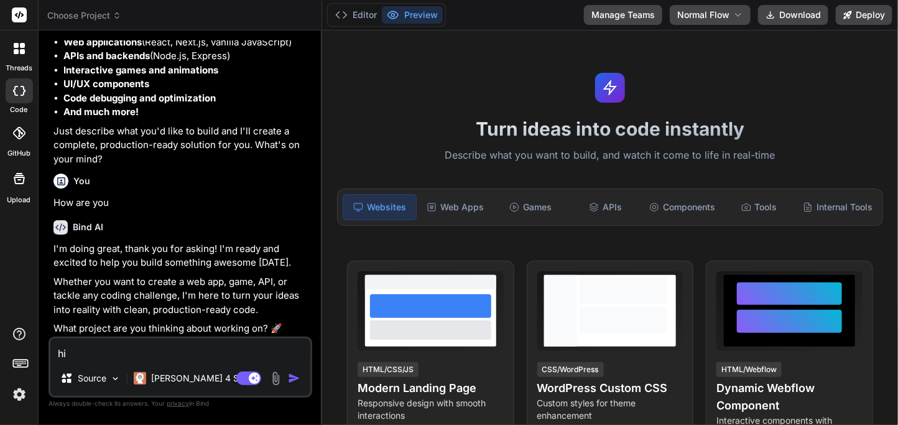
click at [289, 383] on img "button" at bounding box center [294, 378] width 12 height 12
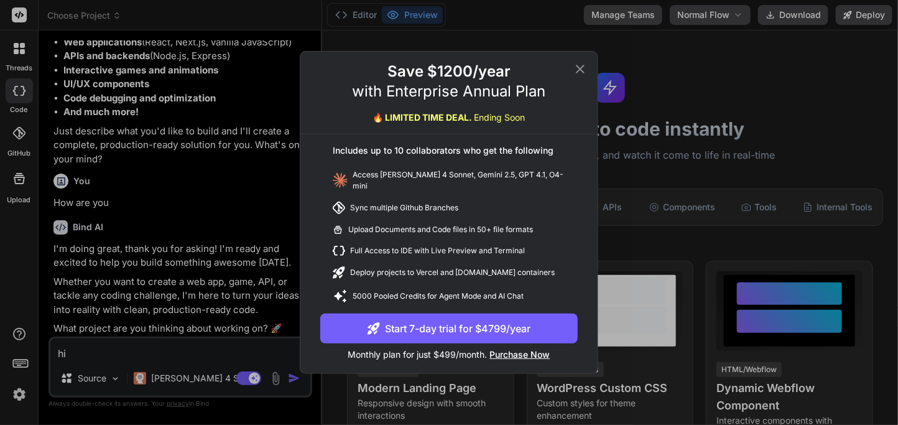
click at [581, 77] on icon at bounding box center [580, 69] width 15 height 15
